Goal: Find specific page/section: Find specific page/section

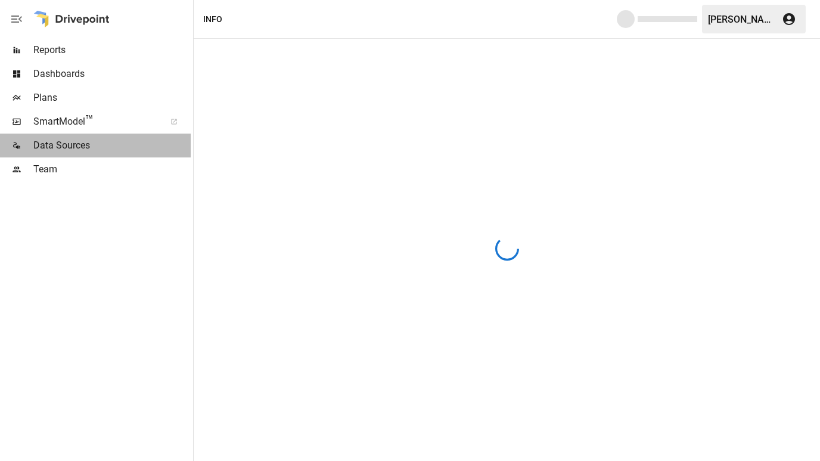
click at [70, 145] on span "Data Sources" at bounding box center [111, 145] width 157 height 14
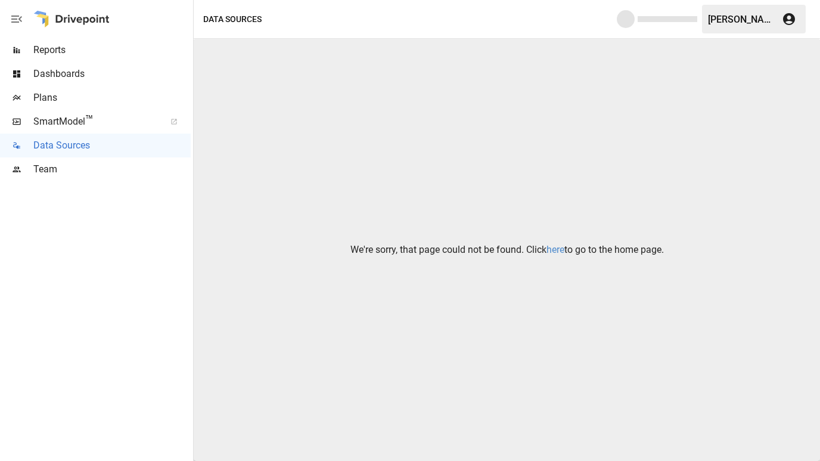
click at [550, 247] on link "here" at bounding box center [555, 249] width 18 height 11
